Goal: Obtain resource: Obtain resource

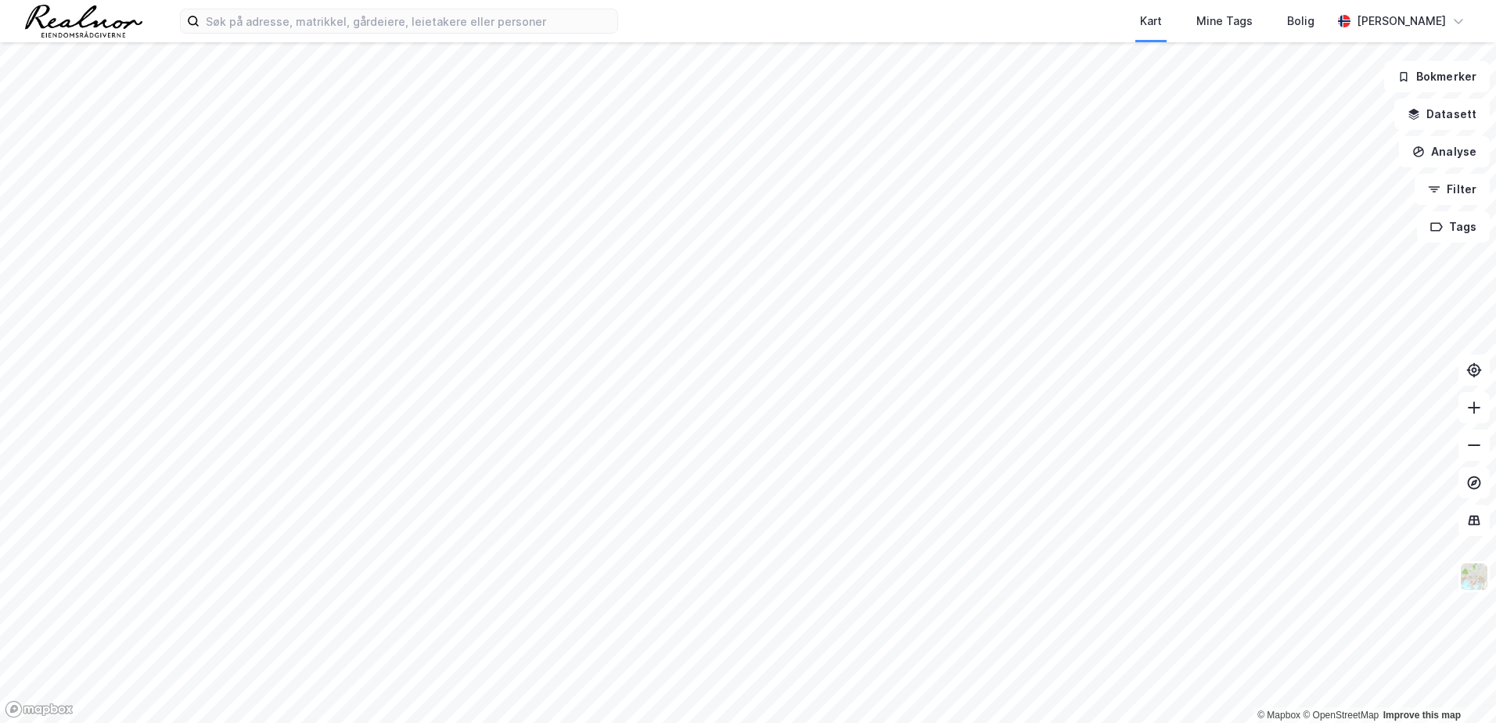
click at [1442, 116] on button "Datasett" at bounding box center [1441, 114] width 95 height 31
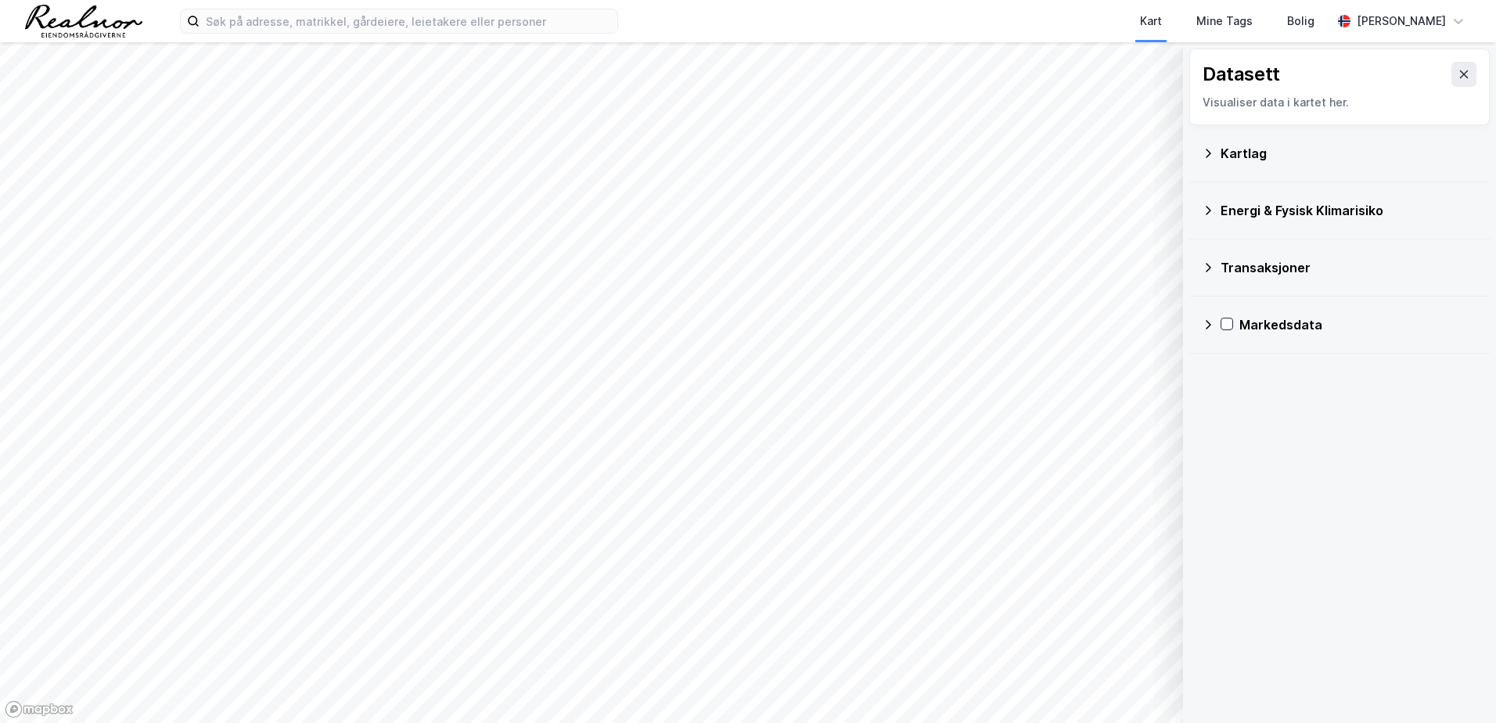
click at [1230, 163] on div "Kartlag" at bounding box center [1339, 154] width 275 height 38
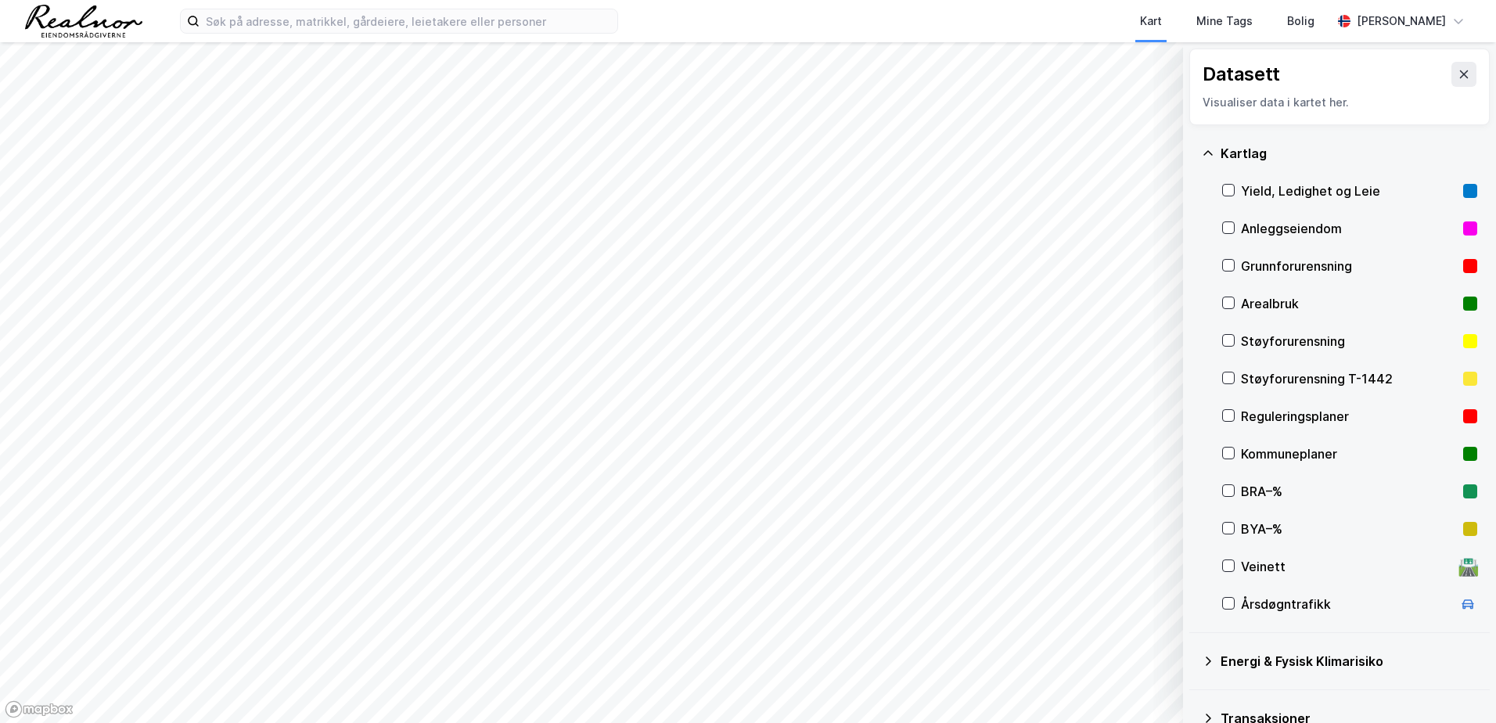
click at [1246, 196] on div "Yield, Ledighet og Leie" at bounding box center [1349, 190] width 216 height 19
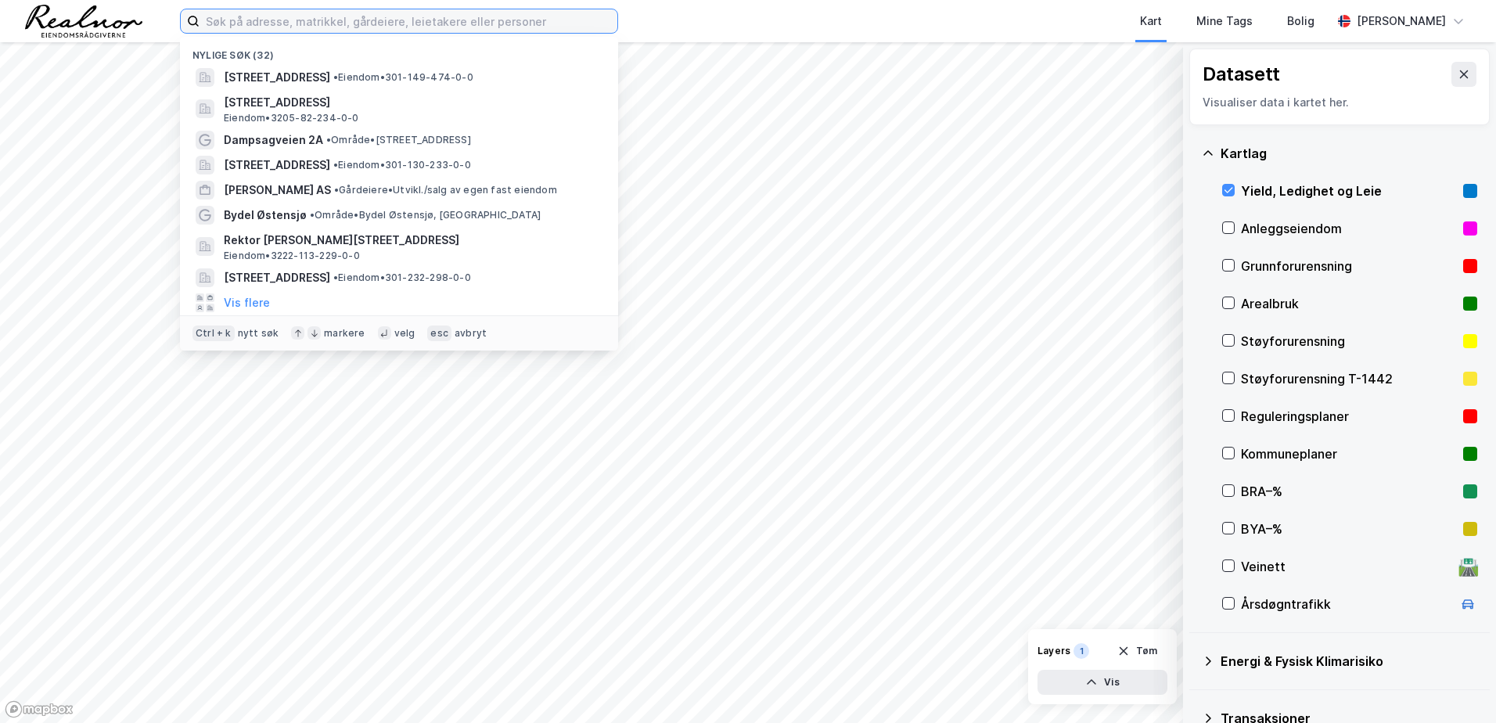
click at [275, 13] on input at bounding box center [408, 20] width 418 height 23
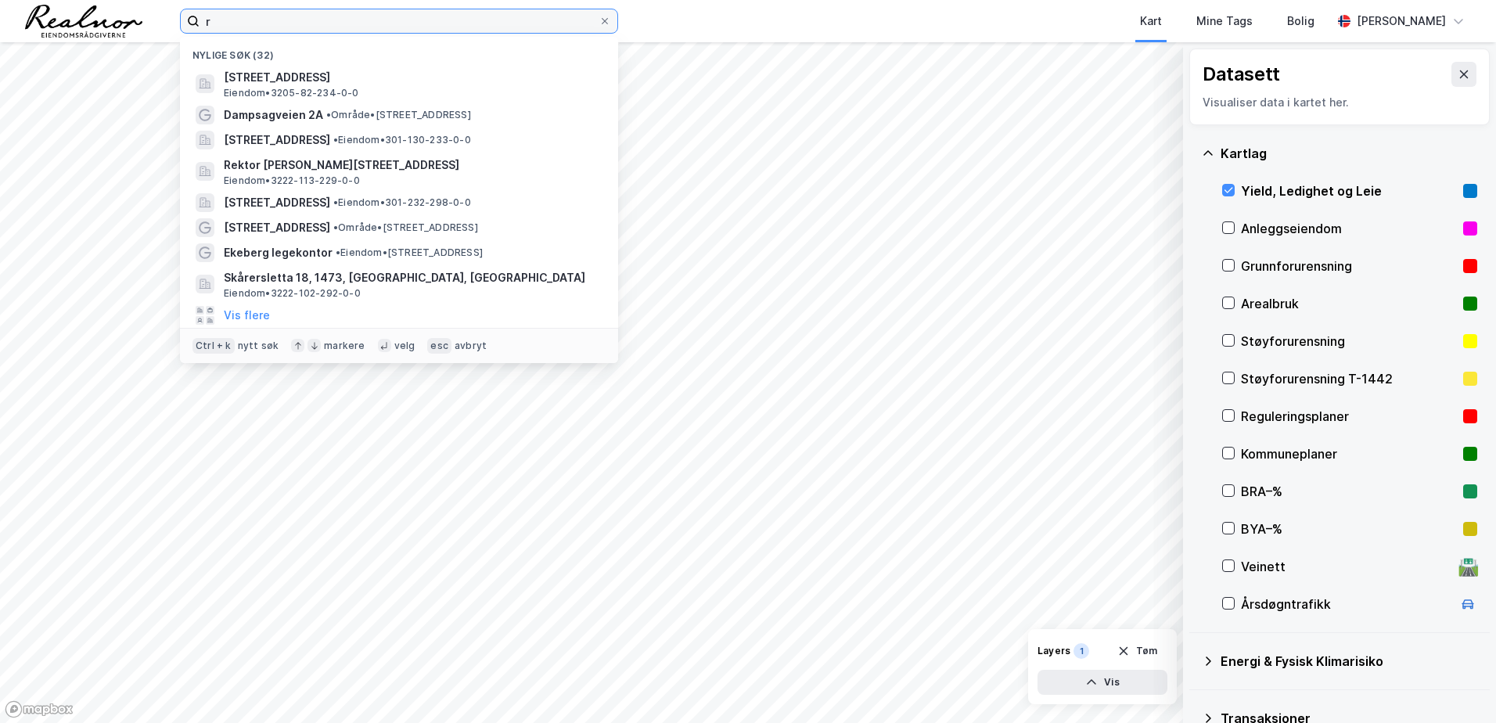
type input "r"
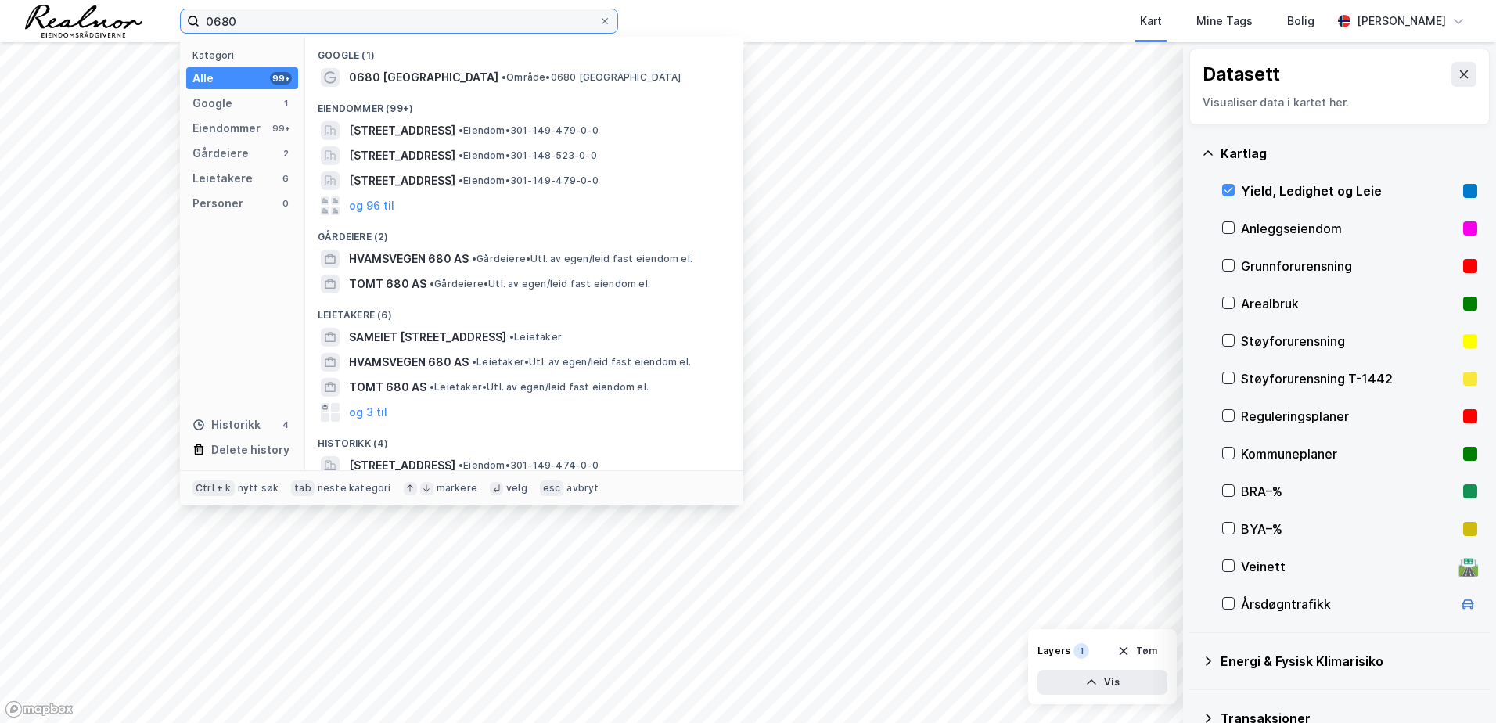
drag, startPoint x: 300, startPoint y: 26, endPoint x: 94, endPoint y: 24, distance: 205.7
click at [94, 25] on div "0680 Kategori Alle 99+ Google 1 Eiendommer 99+ Gårdeiere 2 Leietakere 6 Persone…" at bounding box center [748, 21] width 1496 height 42
type input "0680"
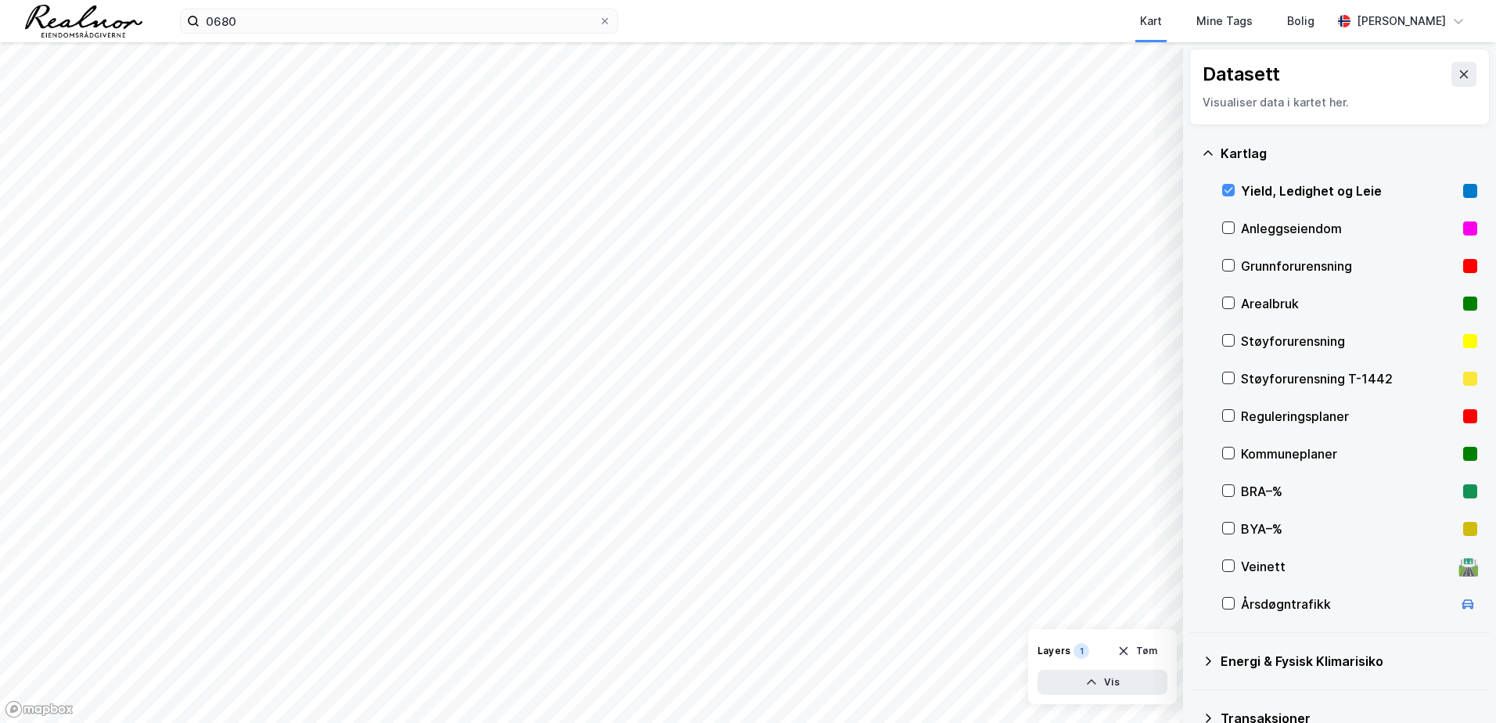
click at [1457, 81] on button at bounding box center [1463, 74] width 25 height 25
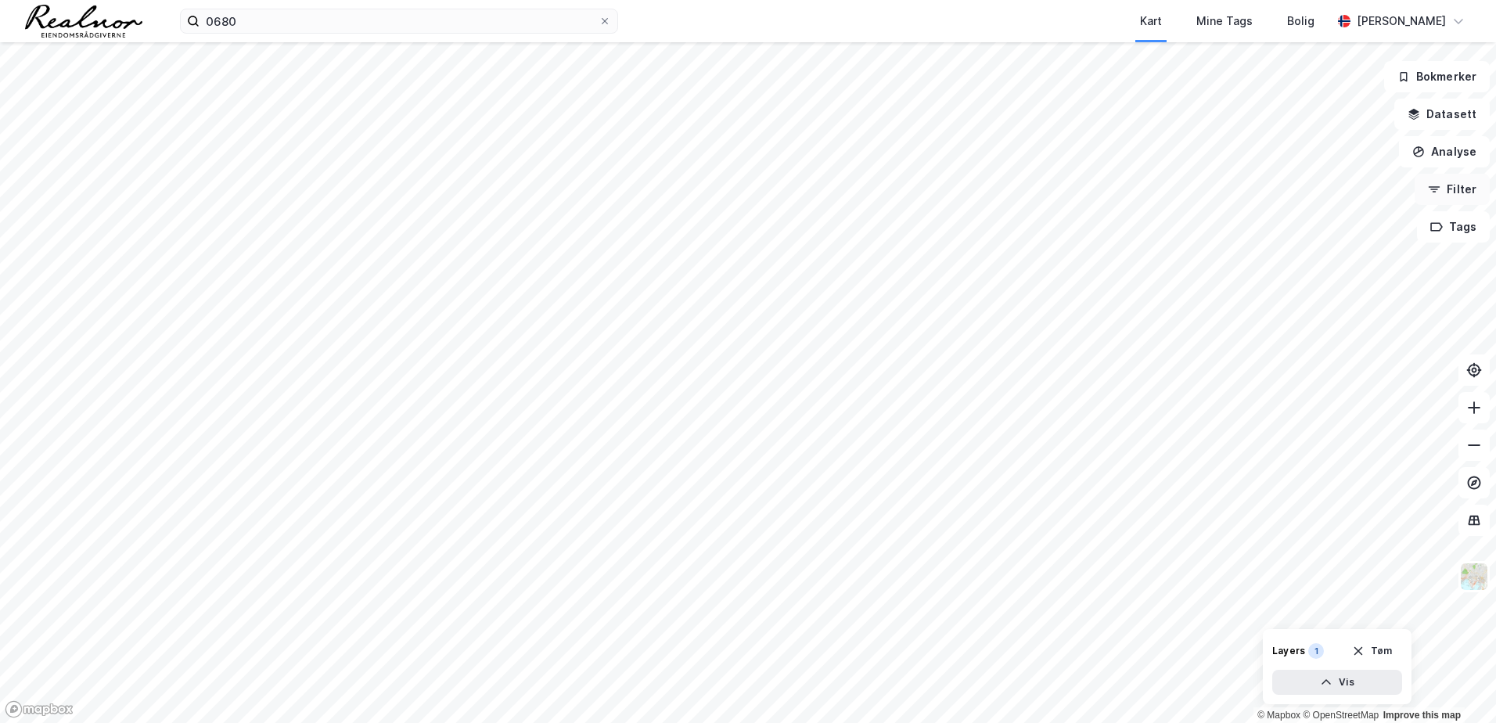
click at [1437, 182] on button "Filter" at bounding box center [1451, 189] width 75 height 31
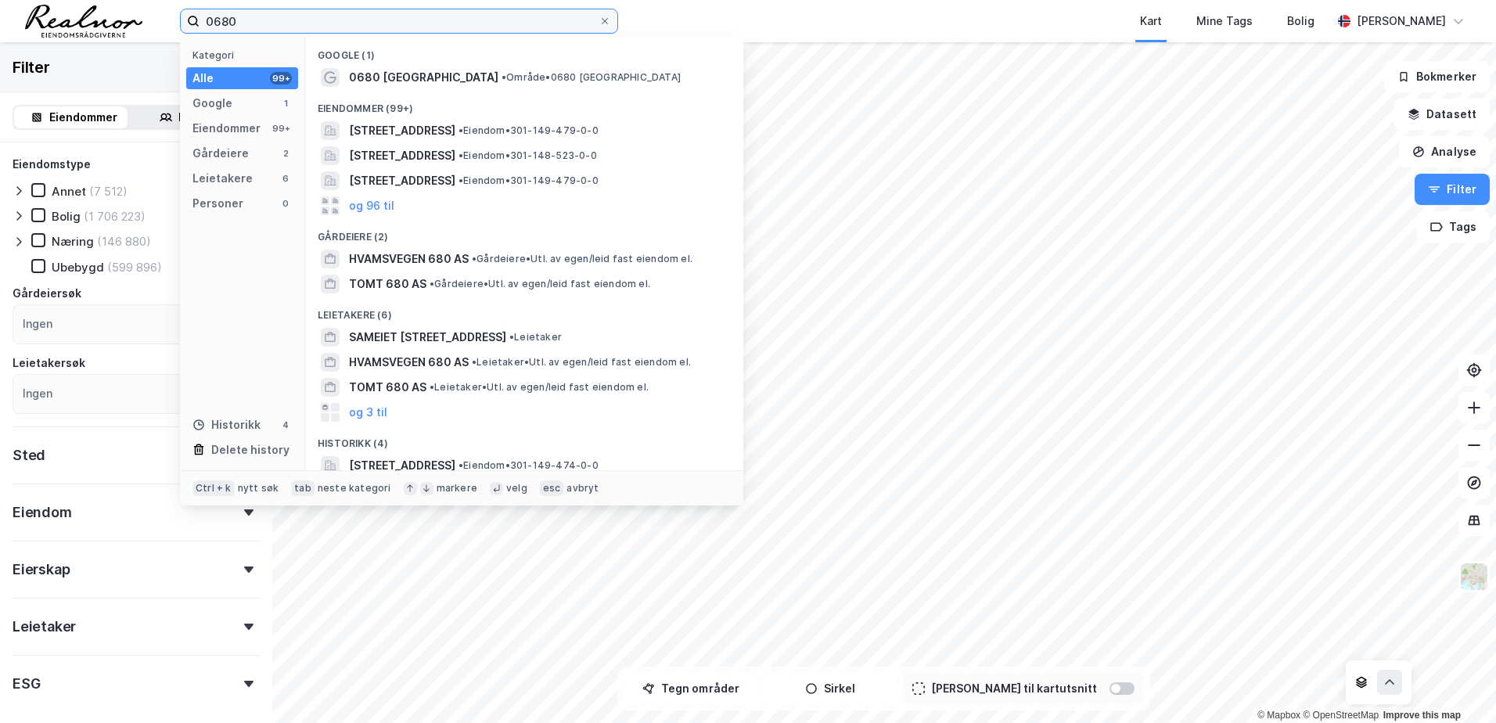
click at [343, 15] on input "0680" at bounding box center [398, 20] width 399 height 23
drag, startPoint x: 469, startPoint y: 27, endPoint x: 149, endPoint y: -27, distance: 324.5
click at [149, 0] on html "0680 Kategori Alle 99+ Google 1 Eiendommer 99+ Gårdeiere 2 Leietakere 6 Persone…" at bounding box center [748, 361] width 1496 height 723
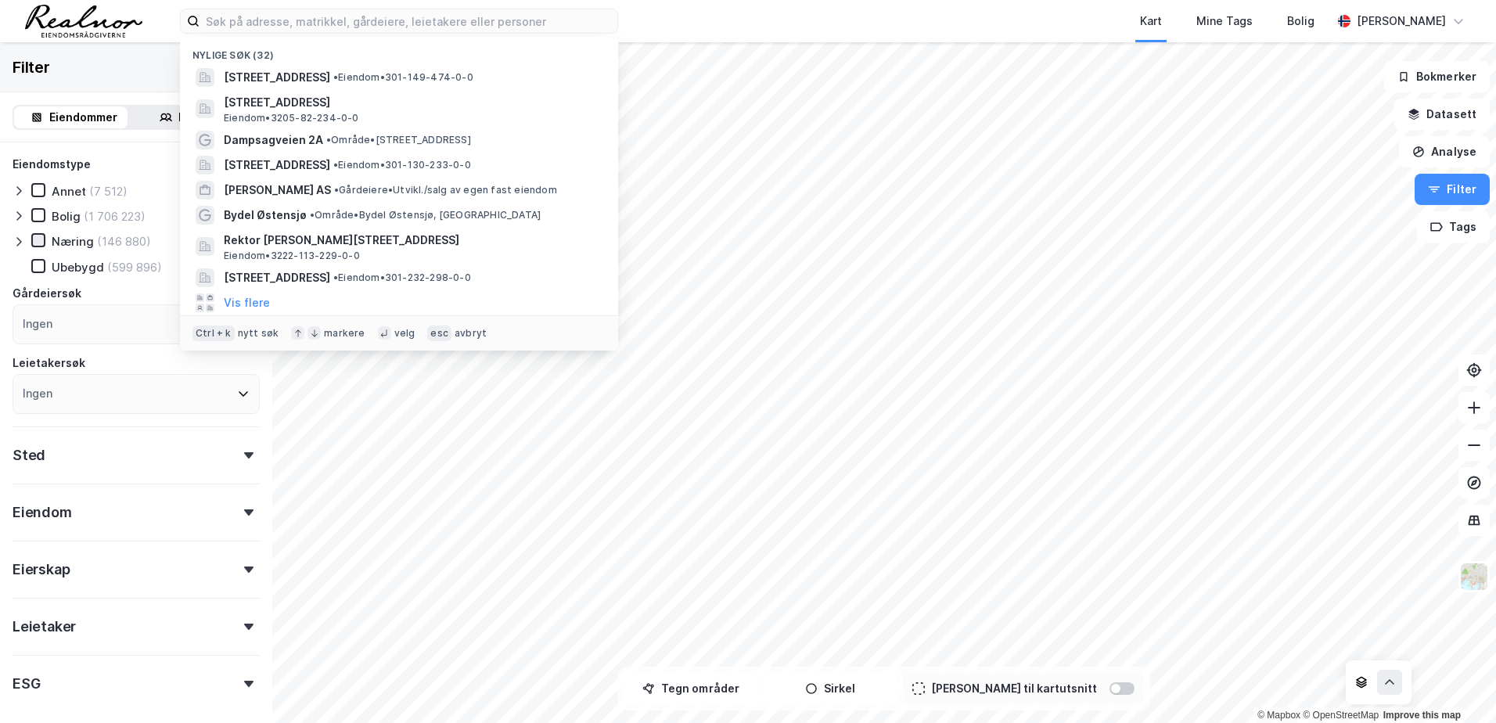
click at [42, 239] on icon at bounding box center [38, 240] width 11 height 11
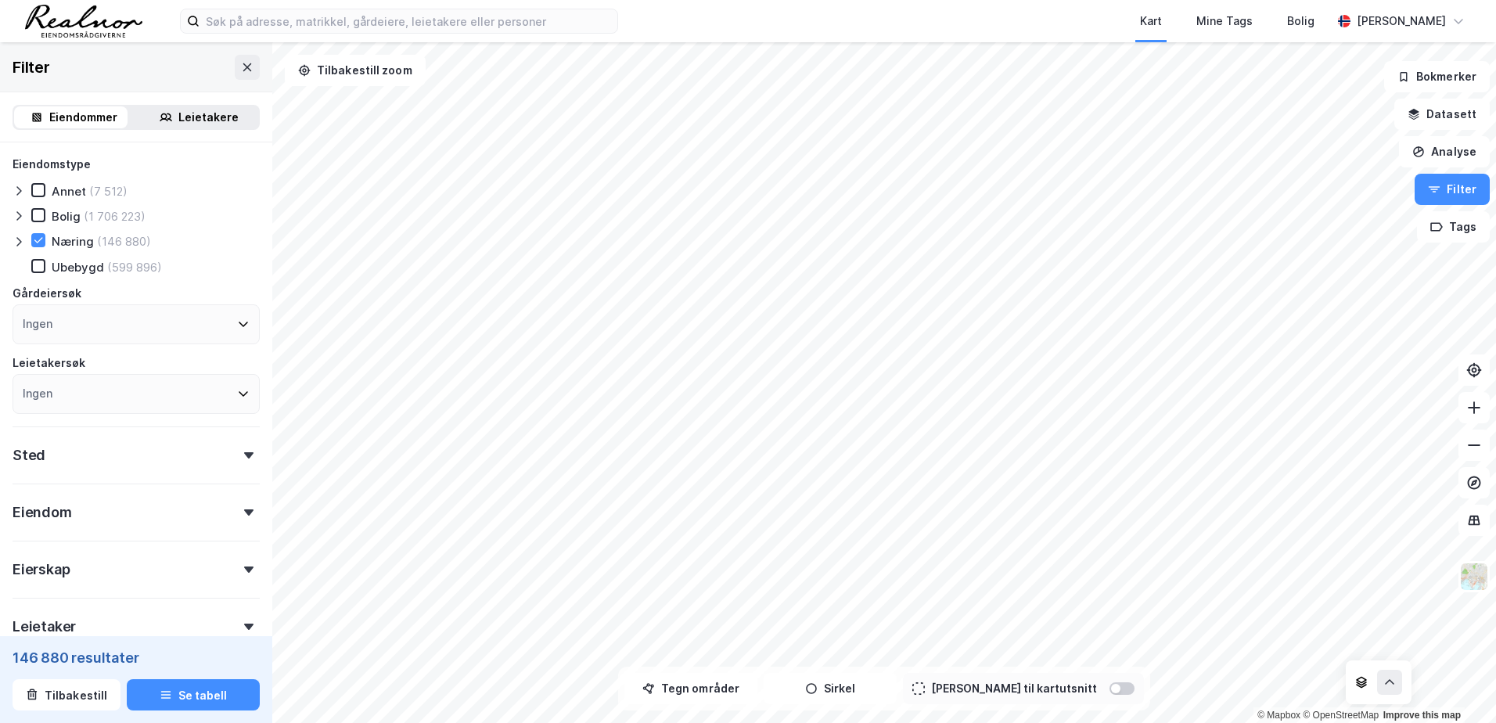
click at [27, 241] on div at bounding box center [22, 241] width 19 height 16
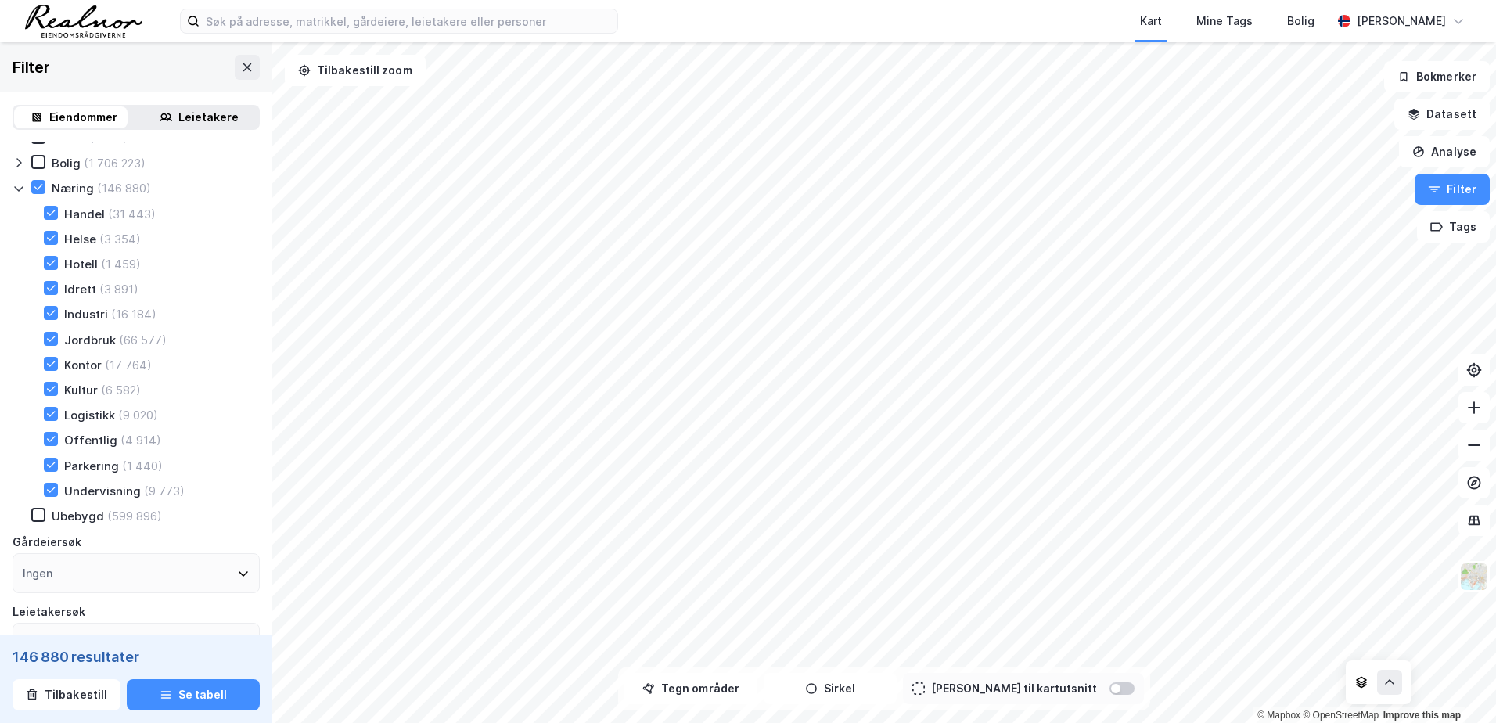
scroll to position [78, 0]
click at [35, 160] on icon at bounding box center [38, 161] width 11 height 11
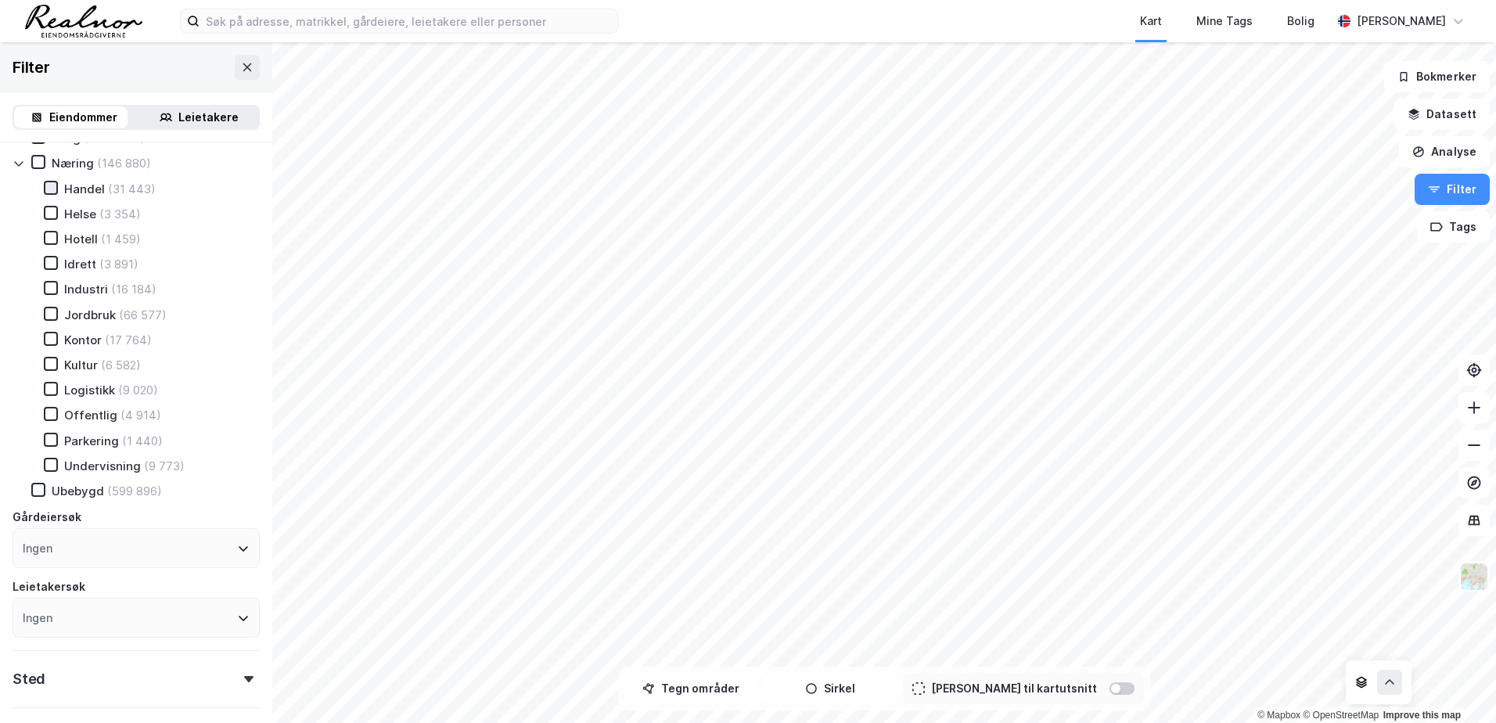
click at [50, 187] on icon at bounding box center [50, 187] width 11 height 11
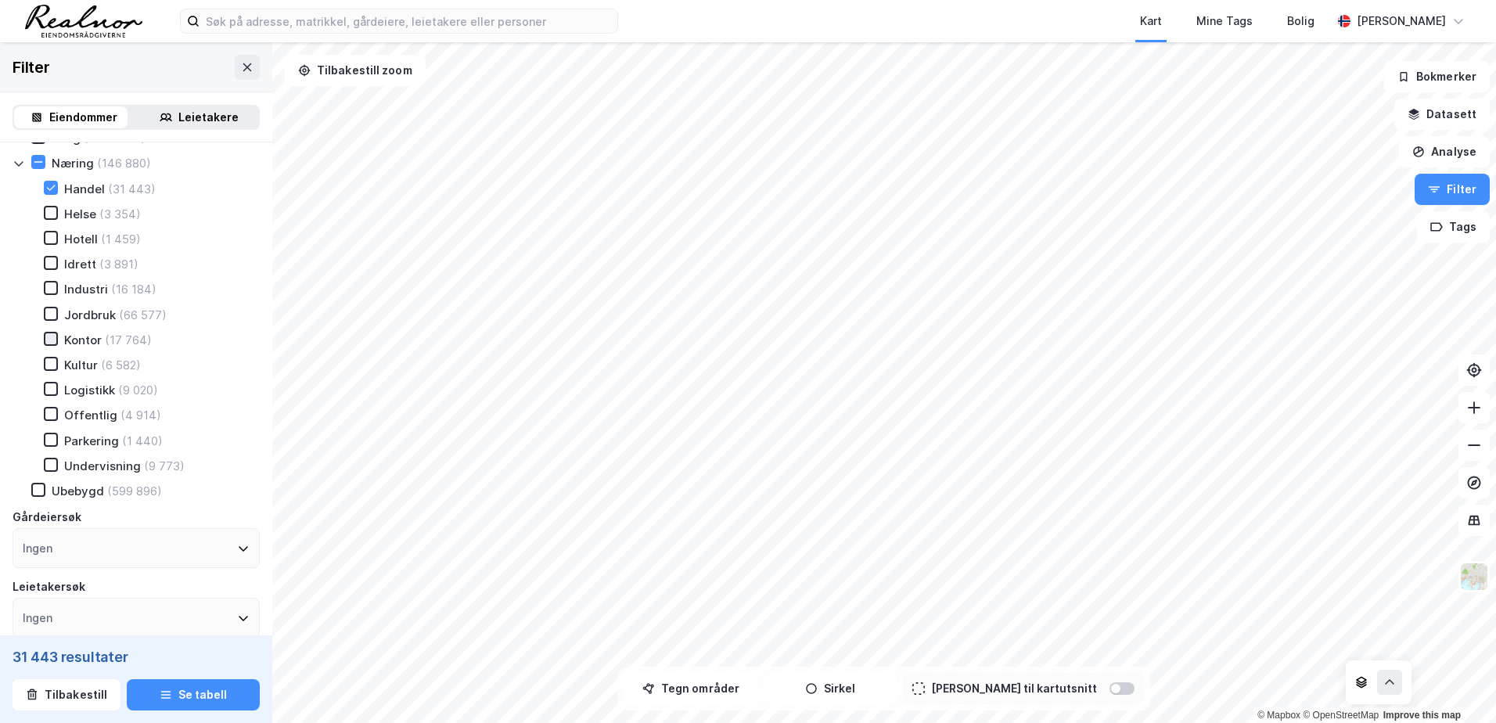
click at [57, 343] on div at bounding box center [51, 339] width 14 height 14
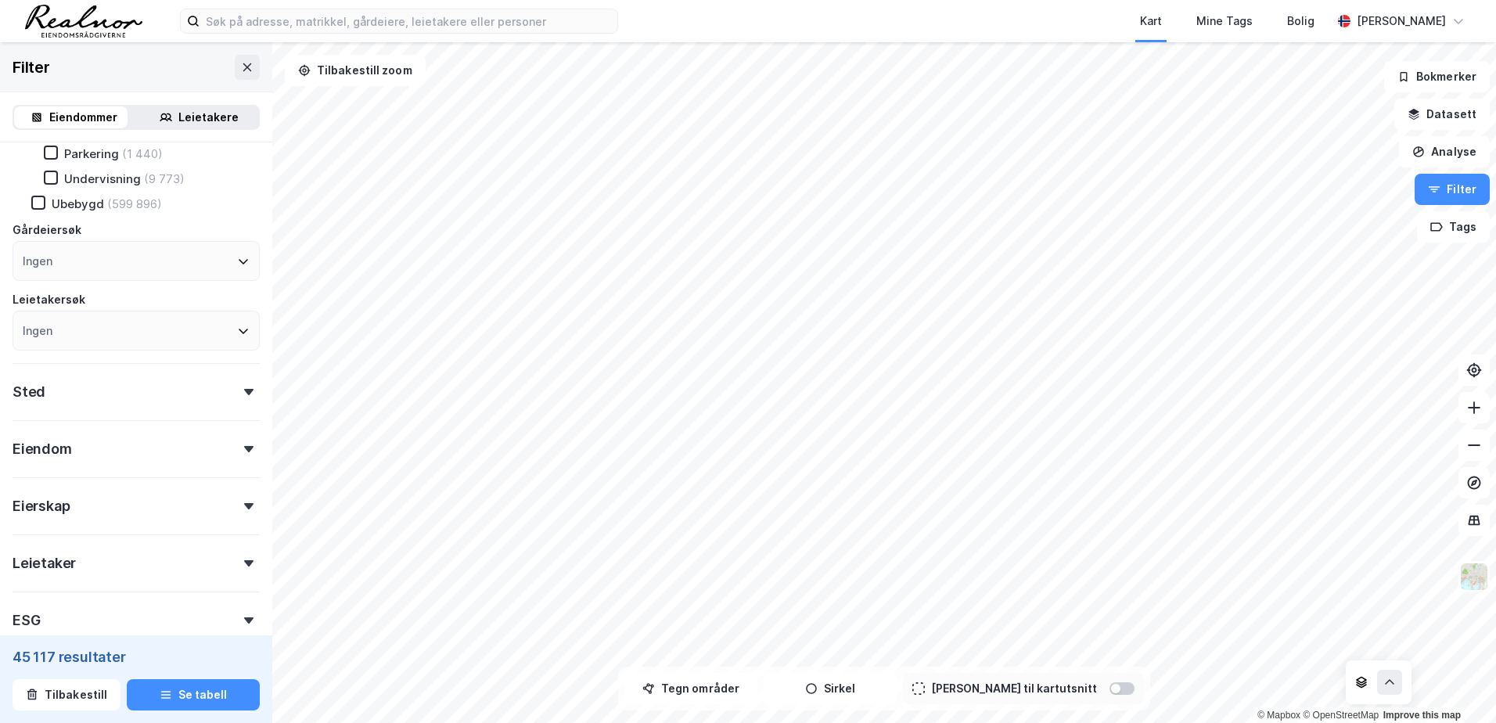
scroll to position [391, 0]
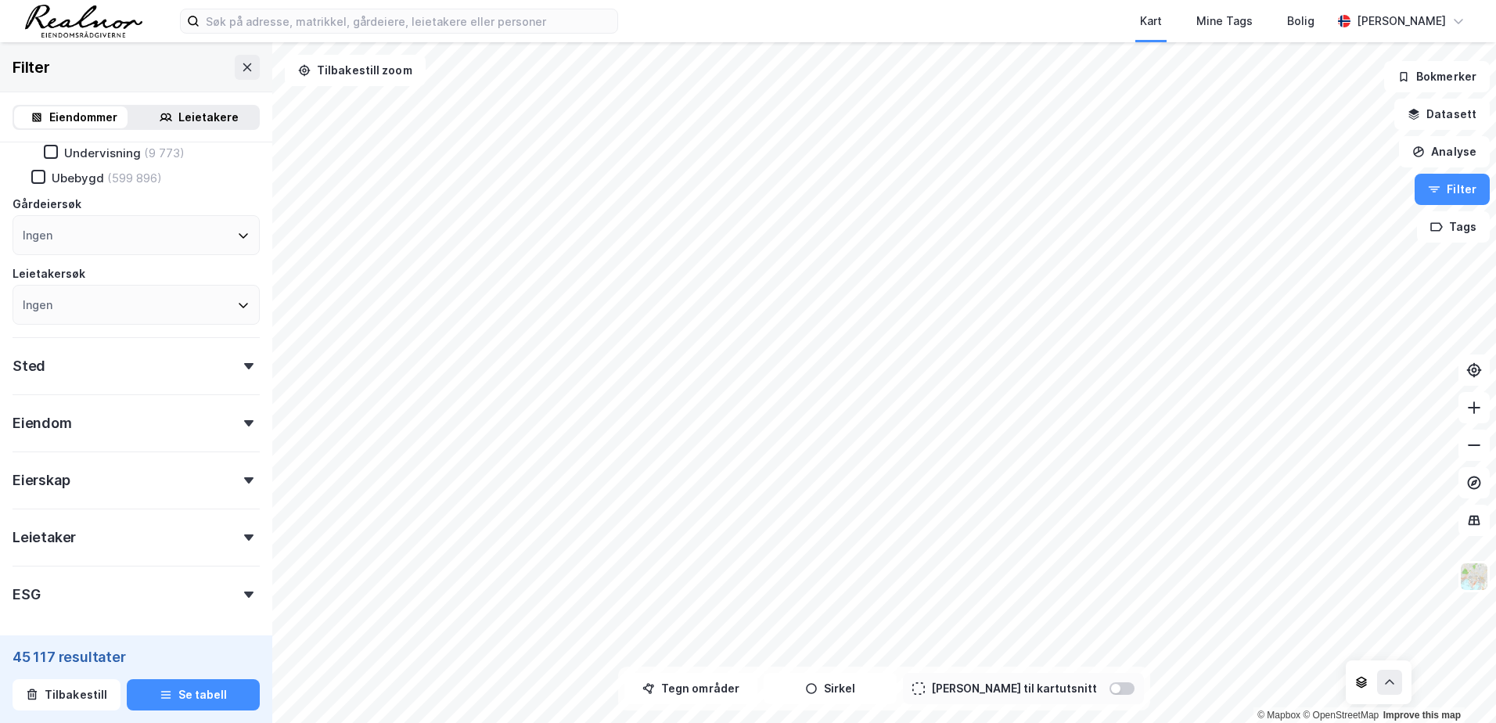
click at [63, 375] on div "Sted" at bounding box center [136, 359] width 247 height 45
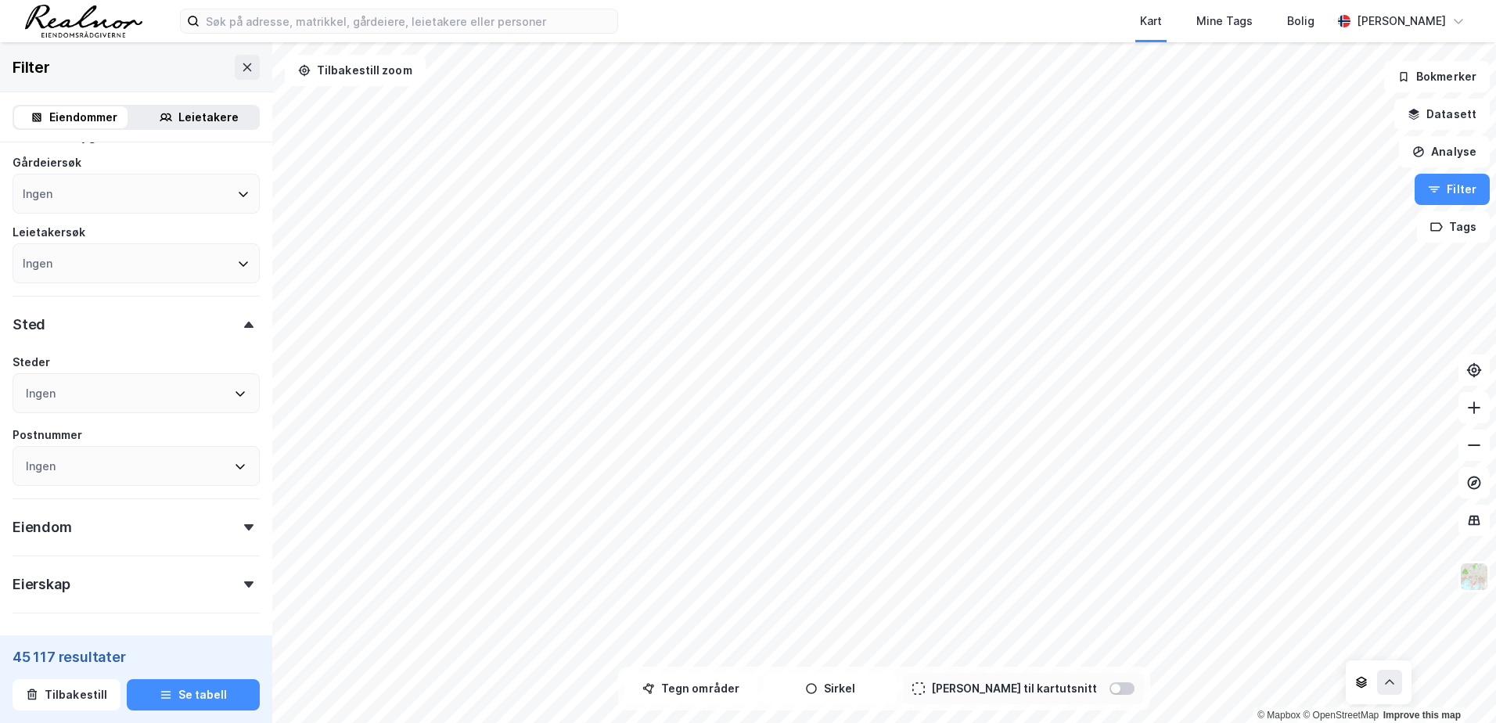
scroll to position [469, 0]
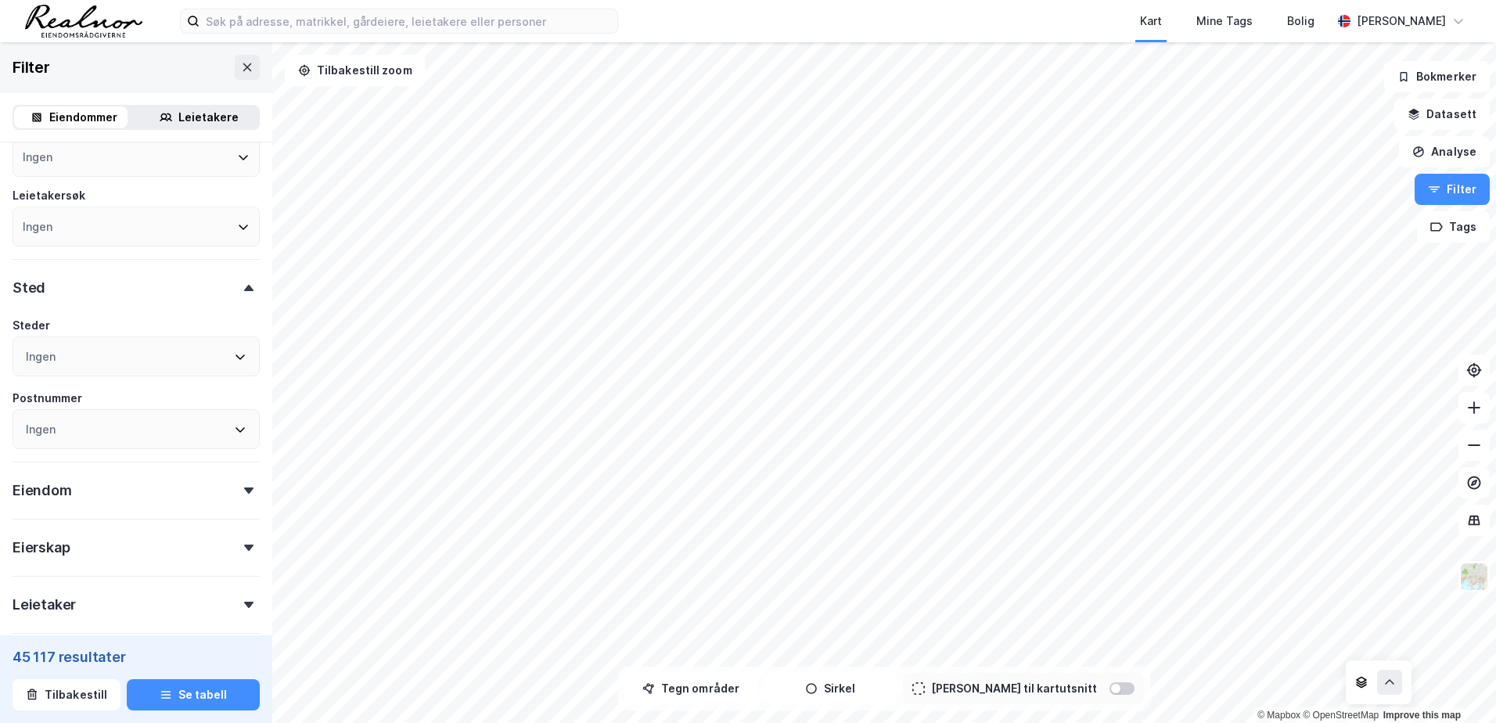
click at [85, 427] on div "Ingen" at bounding box center [136, 429] width 247 height 40
click at [85, 434] on div "Ingen" at bounding box center [136, 429] width 247 height 40
click at [86, 433] on div "Ingen" at bounding box center [136, 429] width 247 height 40
click at [84, 432] on div "Ingen" at bounding box center [136, 429] width 247 height 40
click at [41, 428] on div "Ingen" at bounding box center [41, 429] width 30 height 19
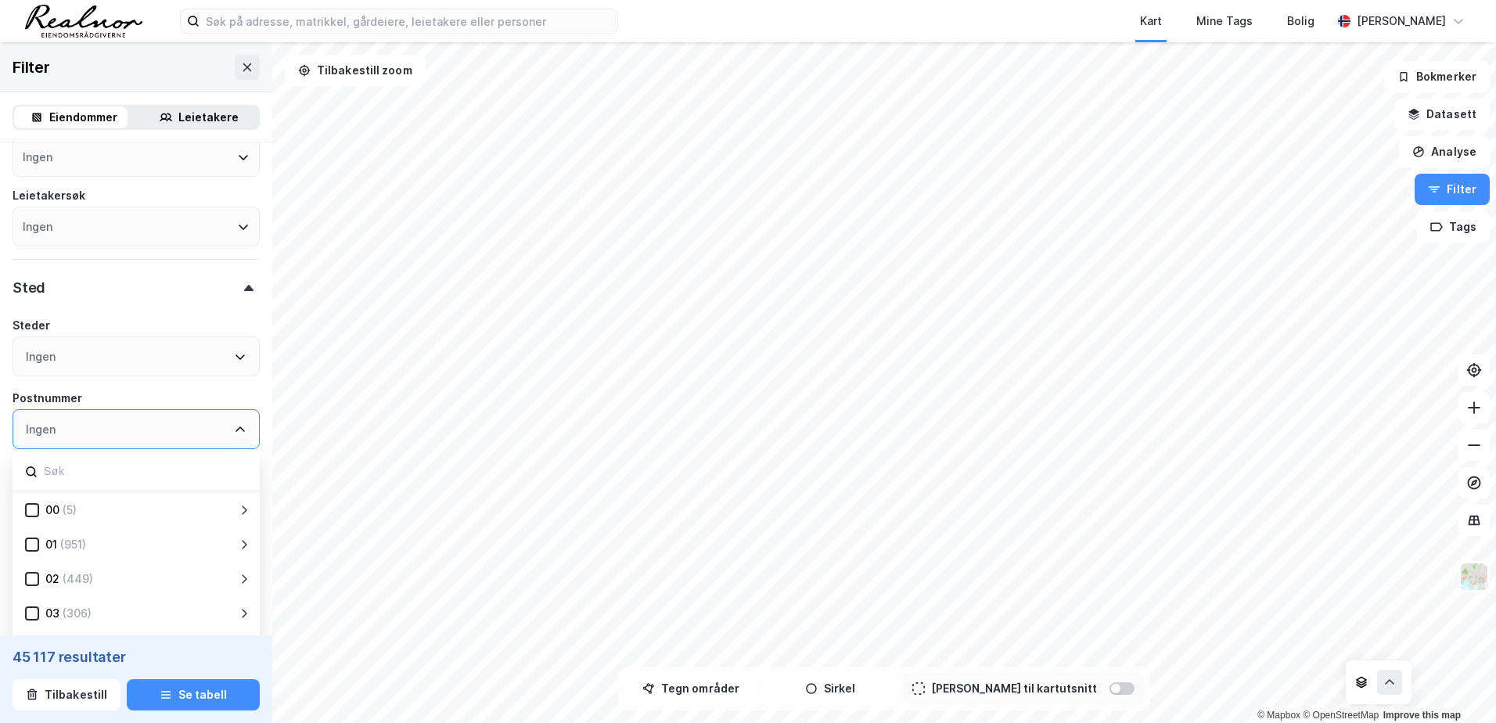
click at [72, 418] on div "Ingen" at bounding box center [136, 429] width 247 height 40
click at [68, 474] on input at bounding box center [144, 471] width 205 height 21
paste input "0680"
type input "0680"
click at [72, 546] on div "0680" at bounding box center [78, 544] width 28 height 19
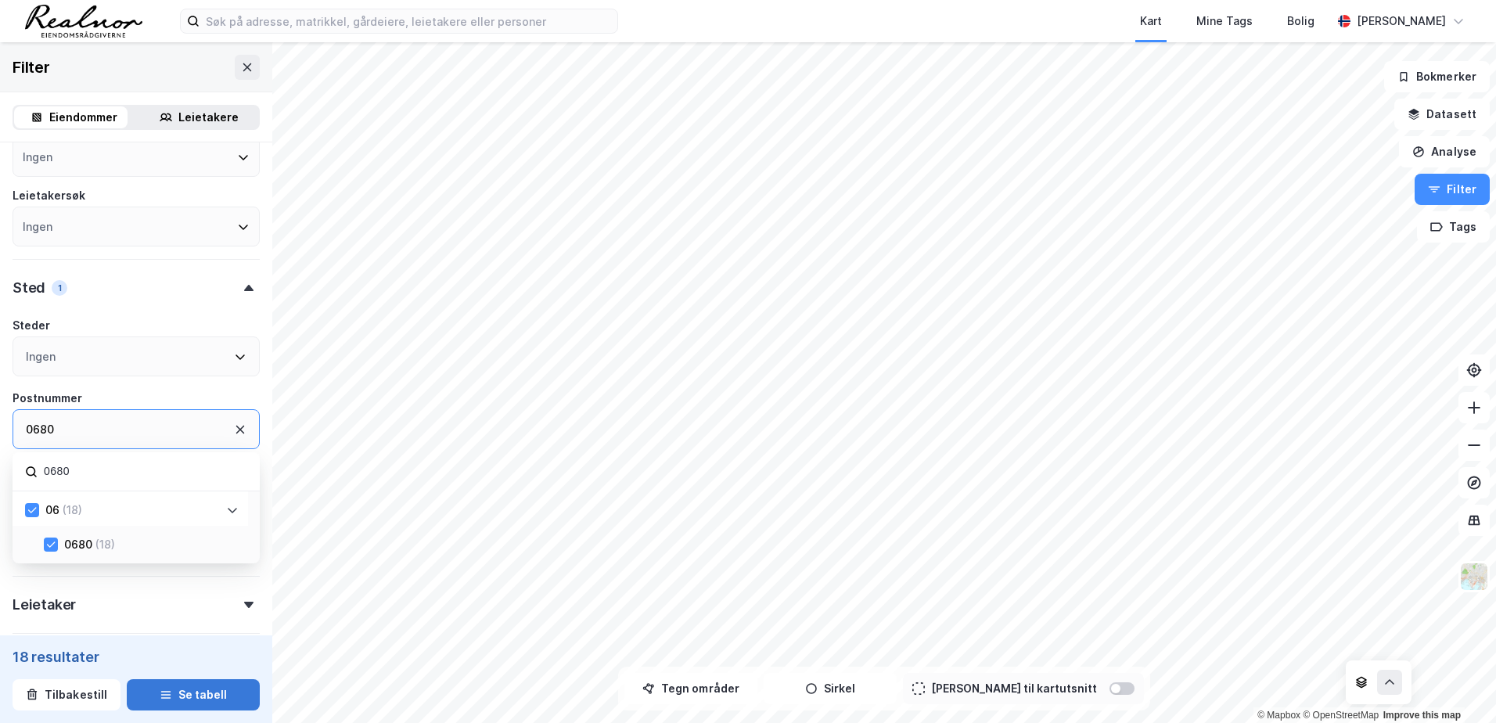
click at [210, 691] on button "Se tabell" at bounding box center [193, 694] width 133 height 31
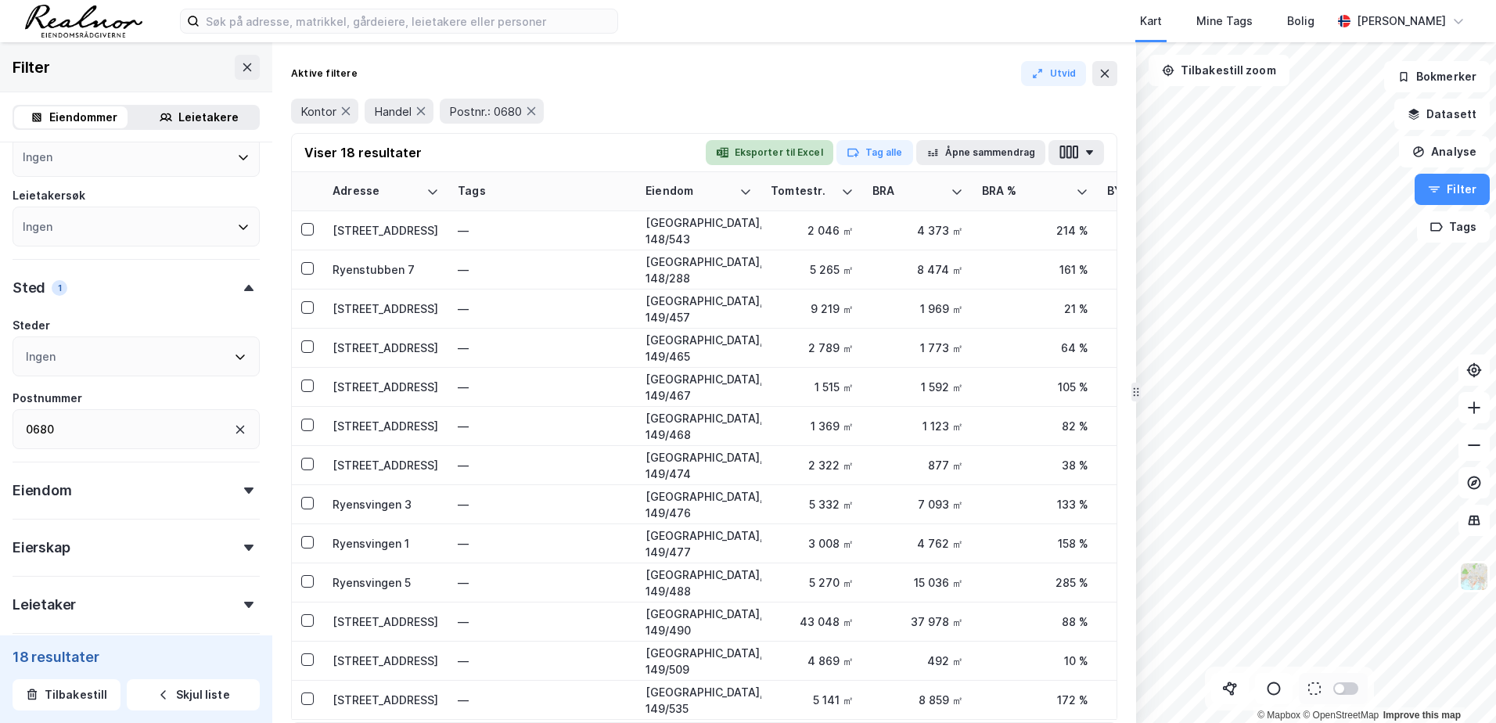
click at [800, 154] on button "Eksporter til Excel" at bounding box center [770, 152] width 128 height 25
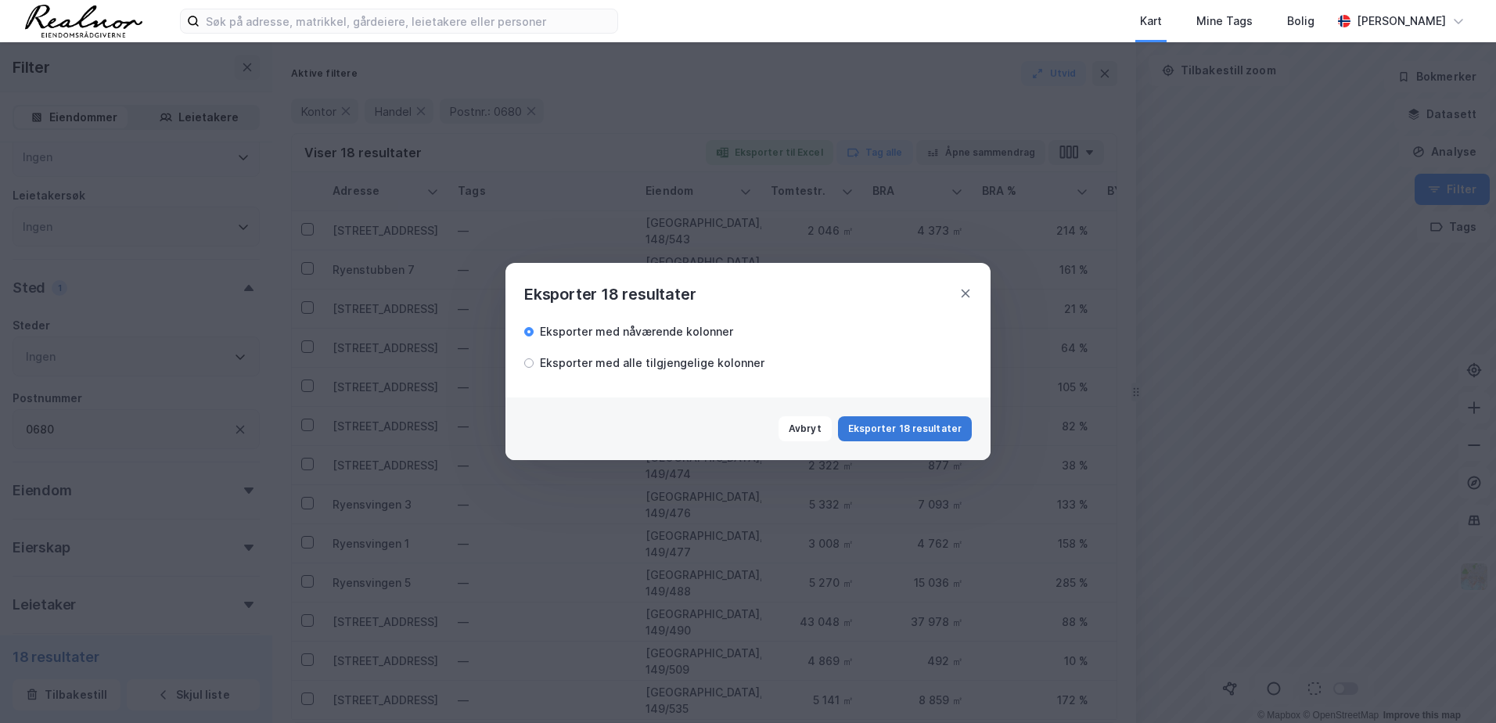
click at [908, 426] on button "Eksporter 18 resultater" at bounding box center [905, 428] width 134 height 25
